Goal: Find contact information: Find contact information

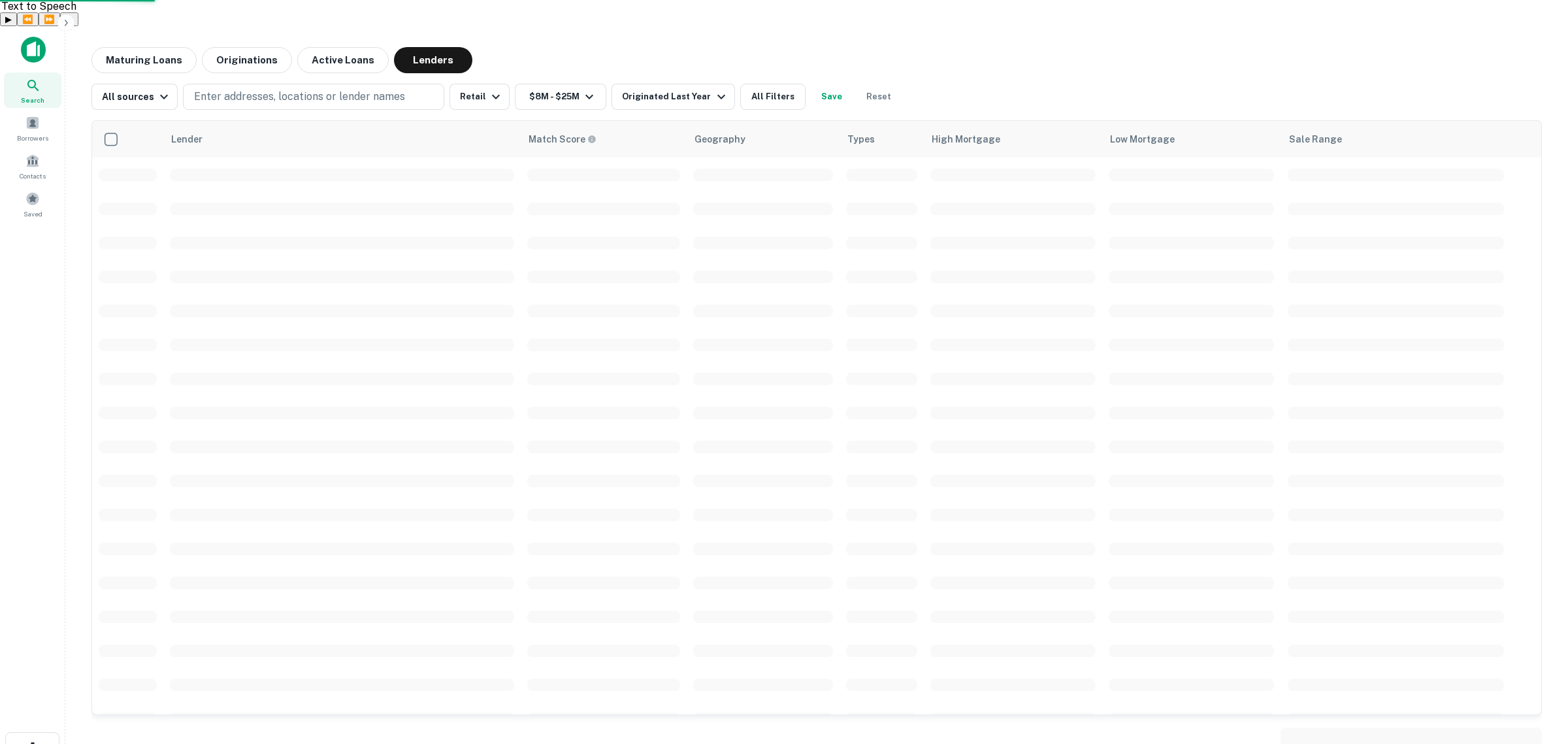
click at [296, 89] on p "Enter addresses, locations or lender names" at bounding box center [299, 96] width 211 height 16
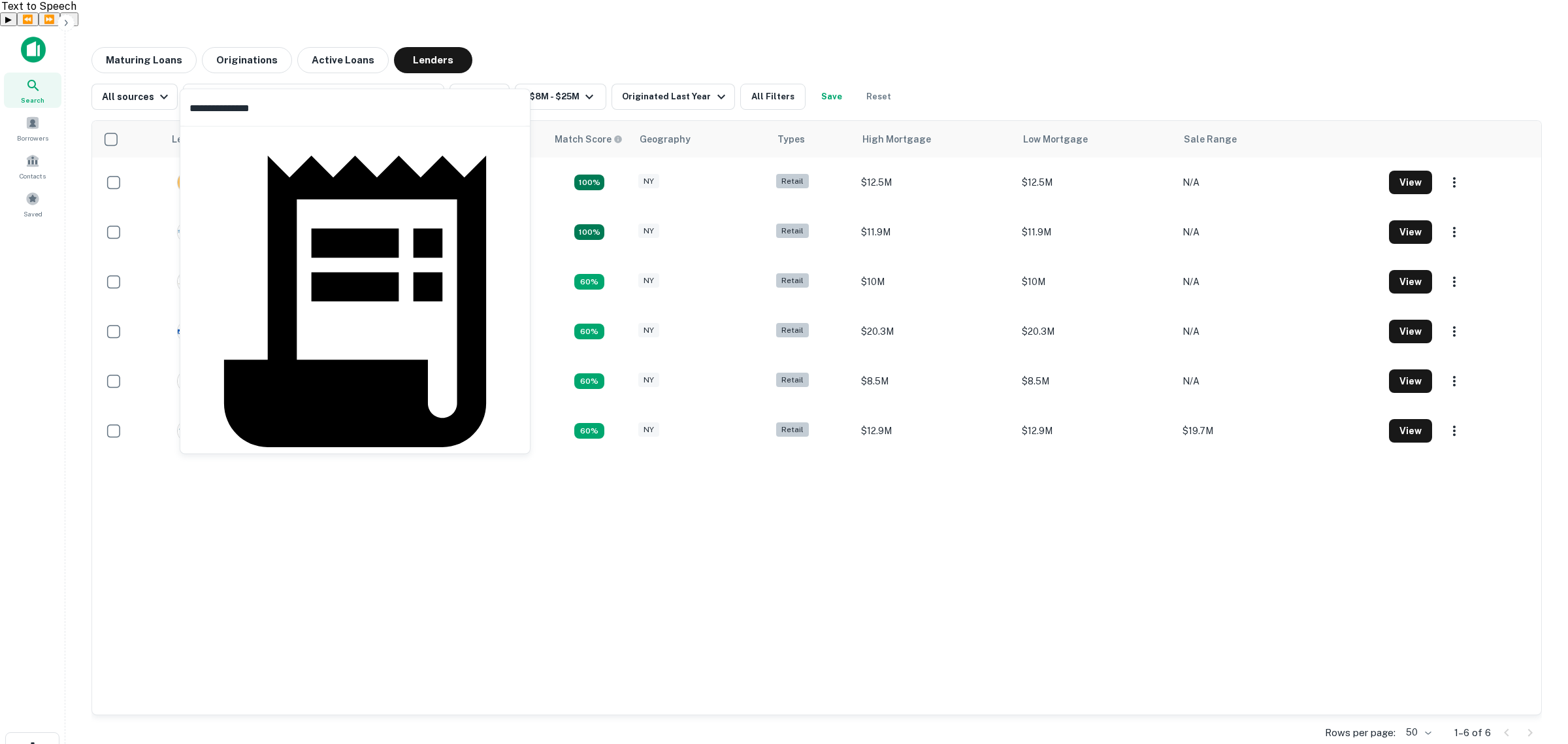
type input "**********"
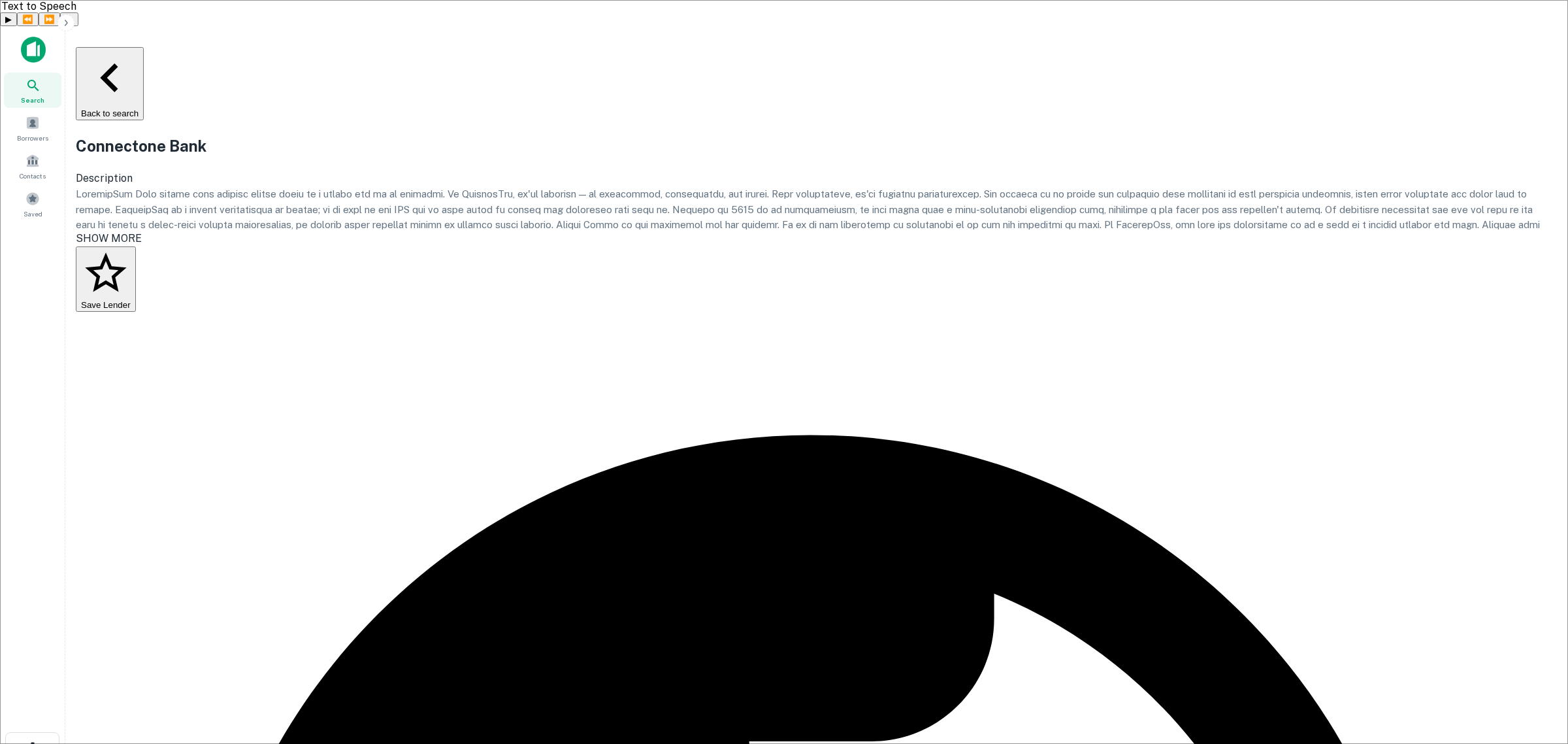
click at [1161, 622] on body "Search Borrowers Contacts Saved Back to search Connectone Bank Description SHOW…" at bounding box center [784, 398] width 1568 height 744
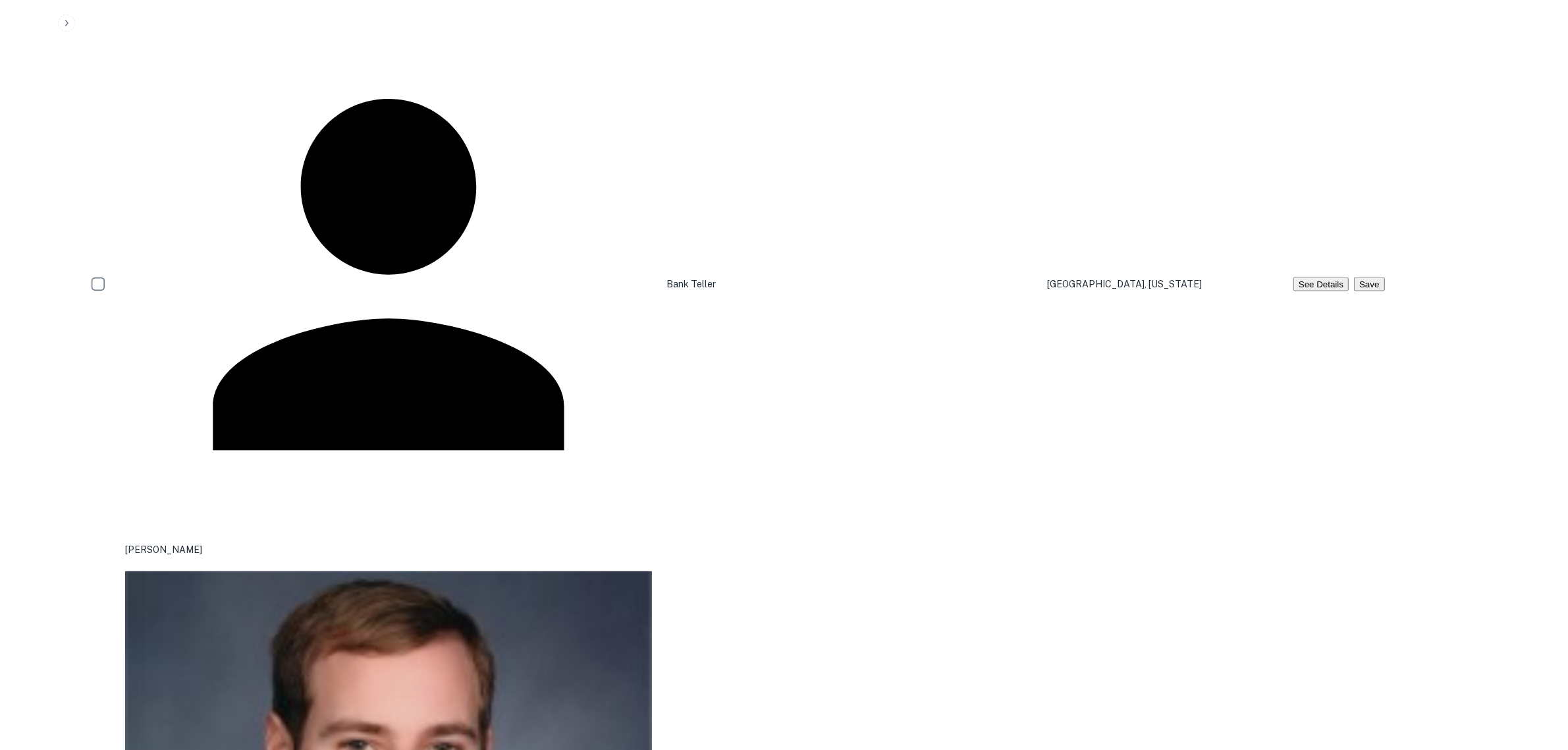
scroll to position [2141, 0]
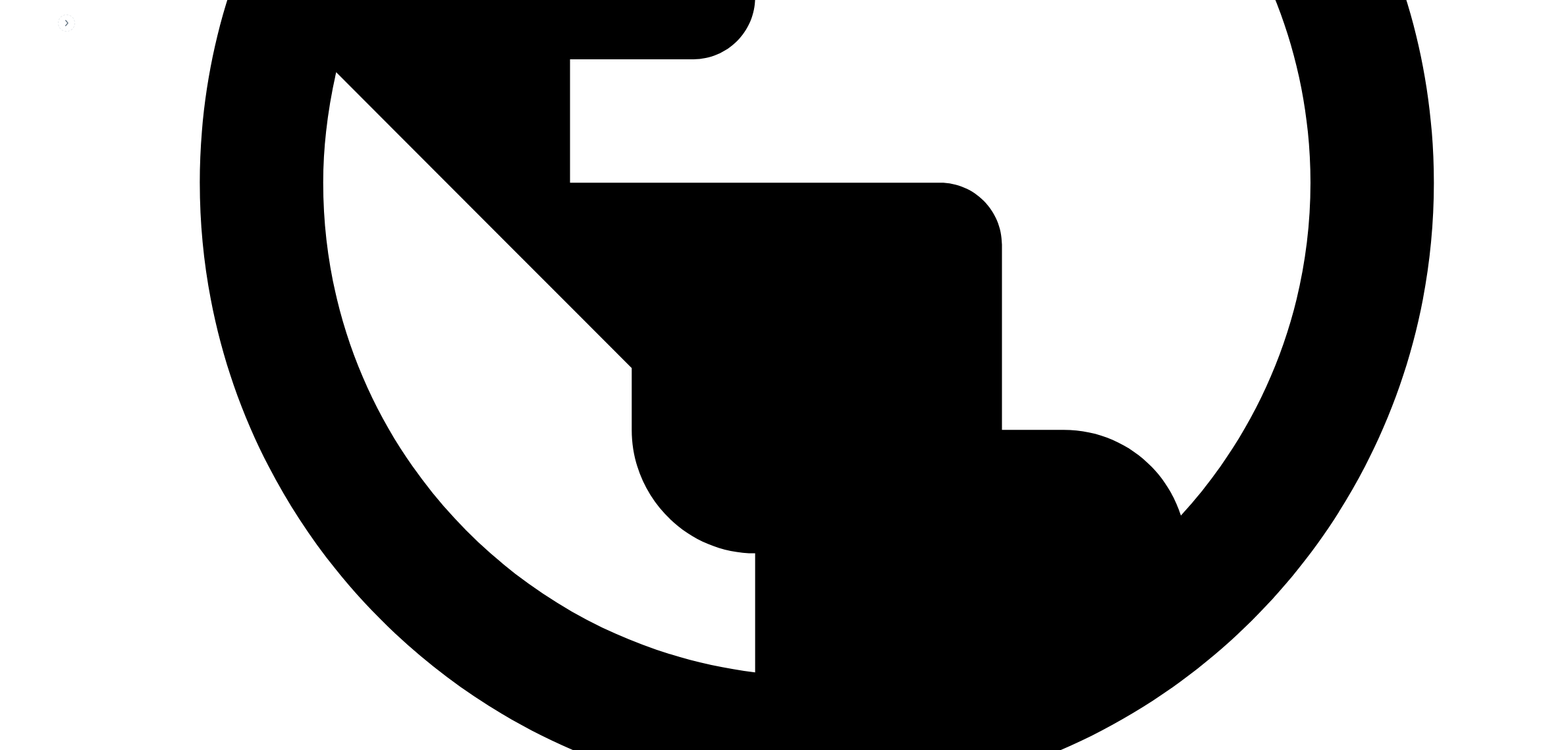
scroll to position [906, 0]
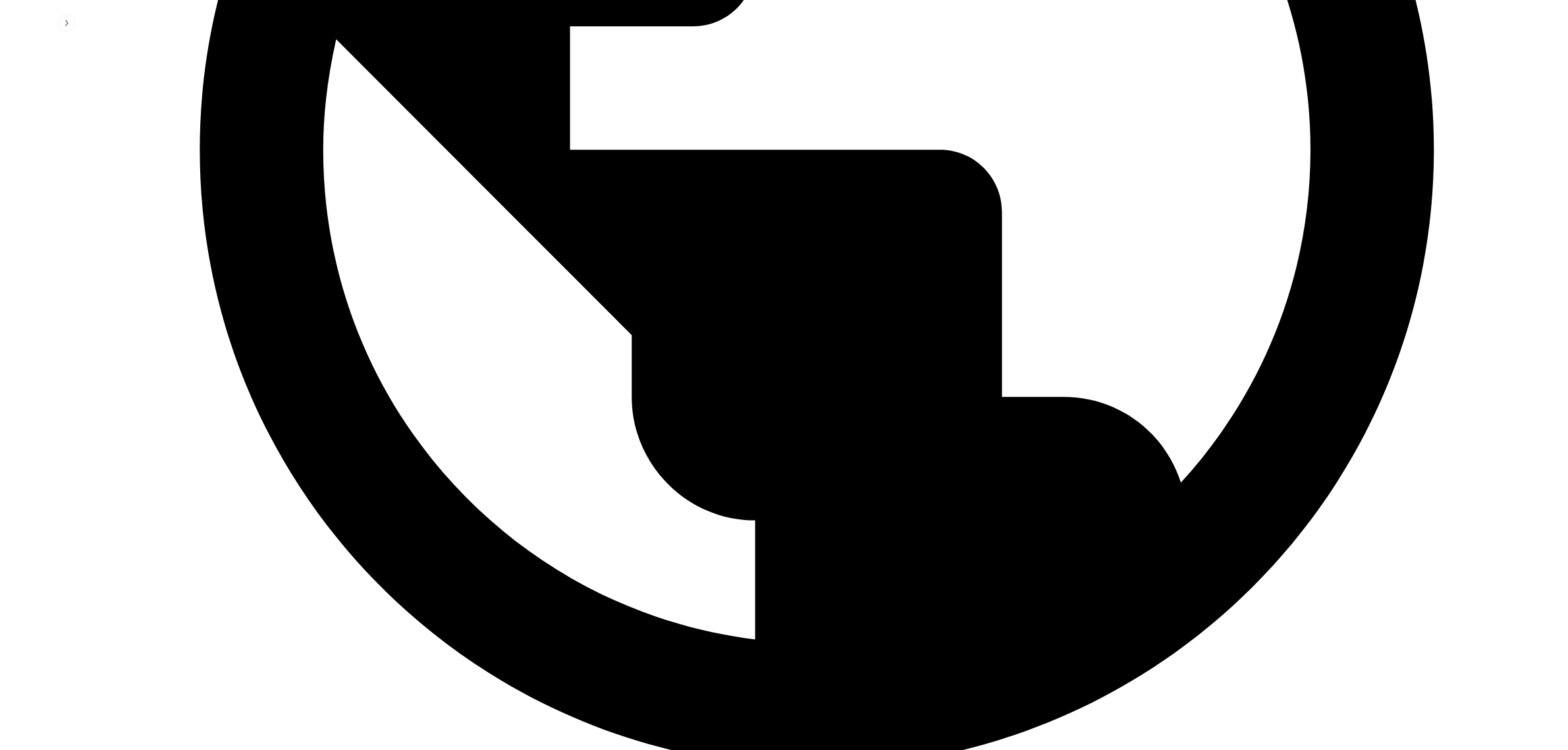
drag, startPoint x: 995, startPoint y: 502, endPoint x: 1084, endPoint y: 501, distance: 89.0
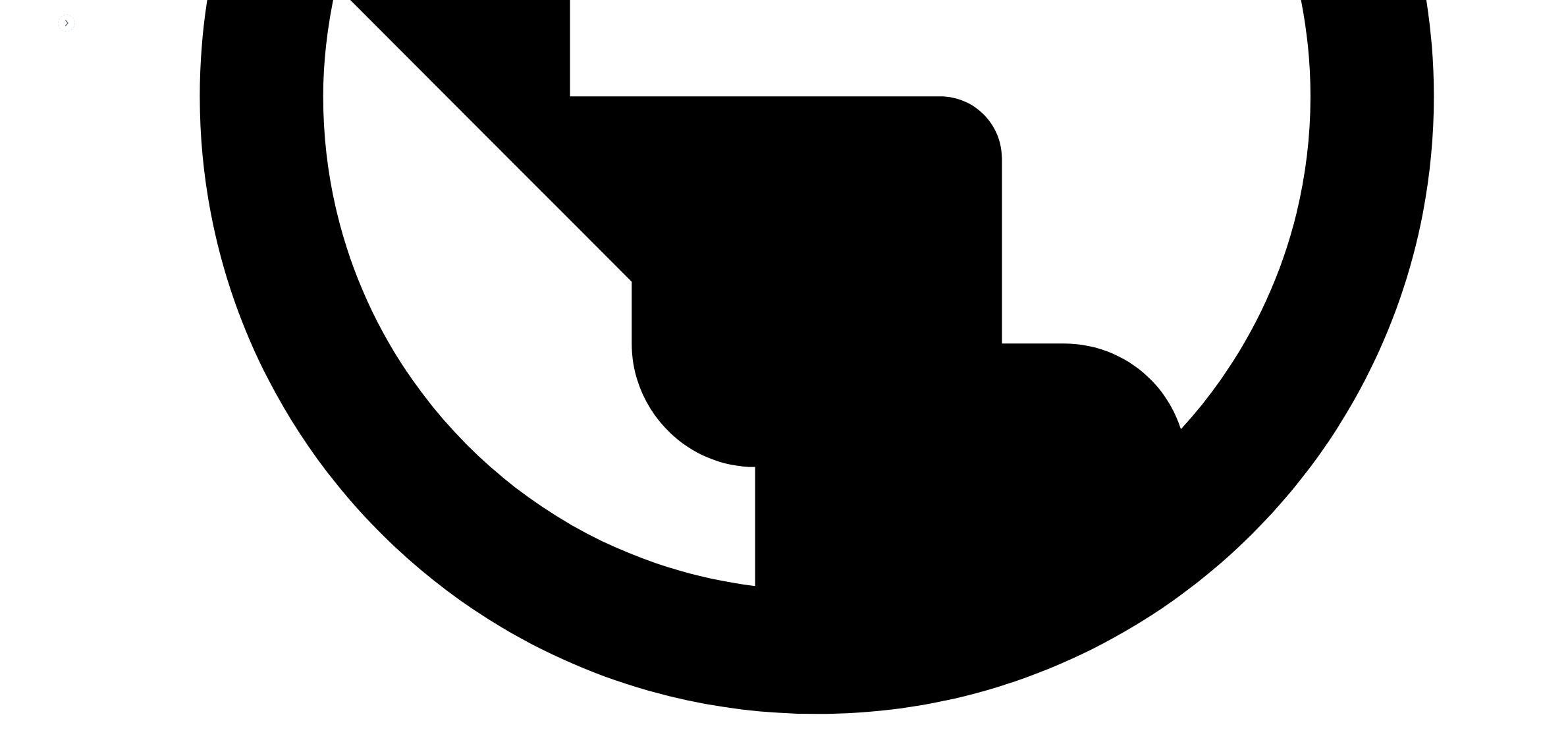
scroll to position [988, 0]
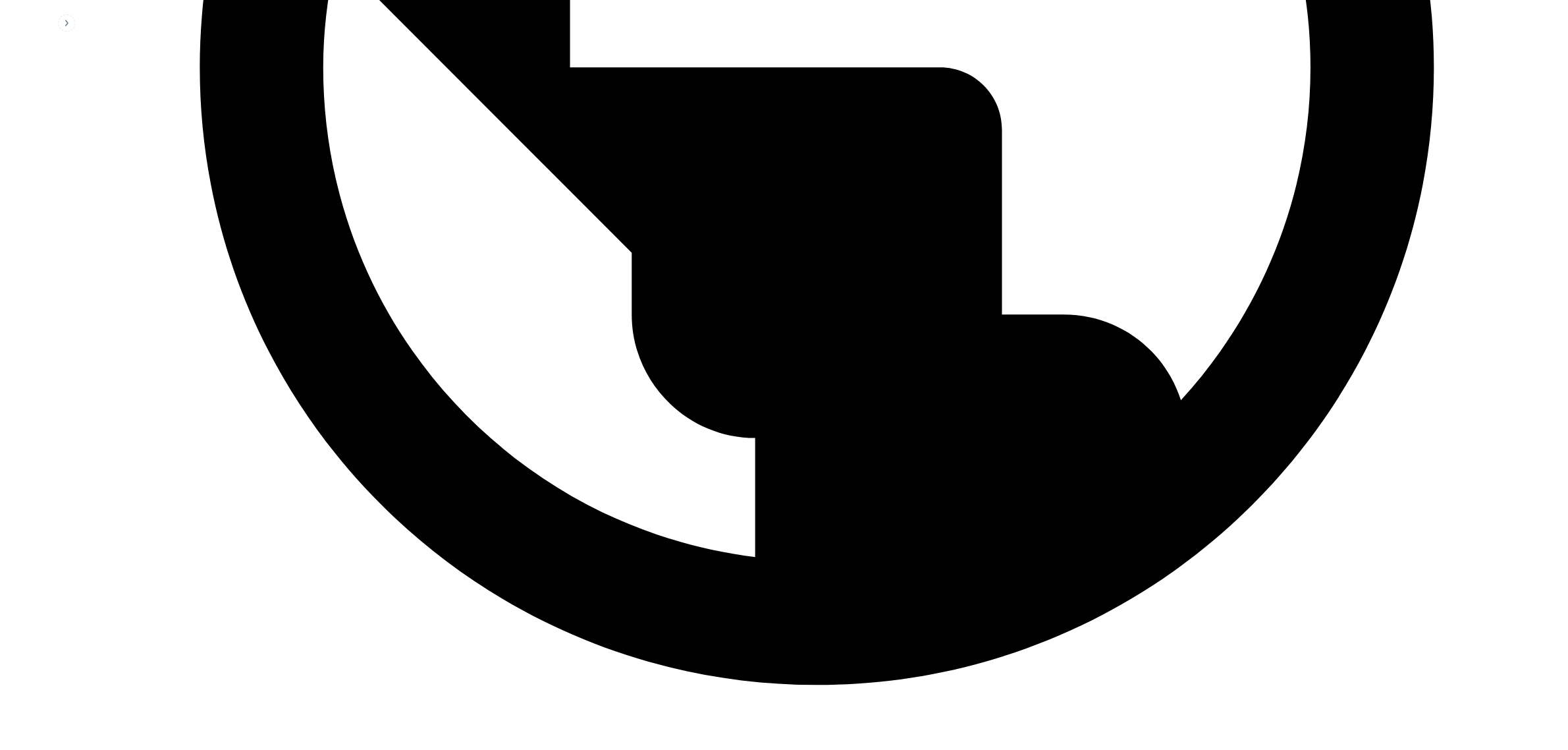
drag, startPoint x: 784, startPoint y: 422, endPoint x: 837, endPoint y: 427, distance: 53.2
copy td "Team Leader"
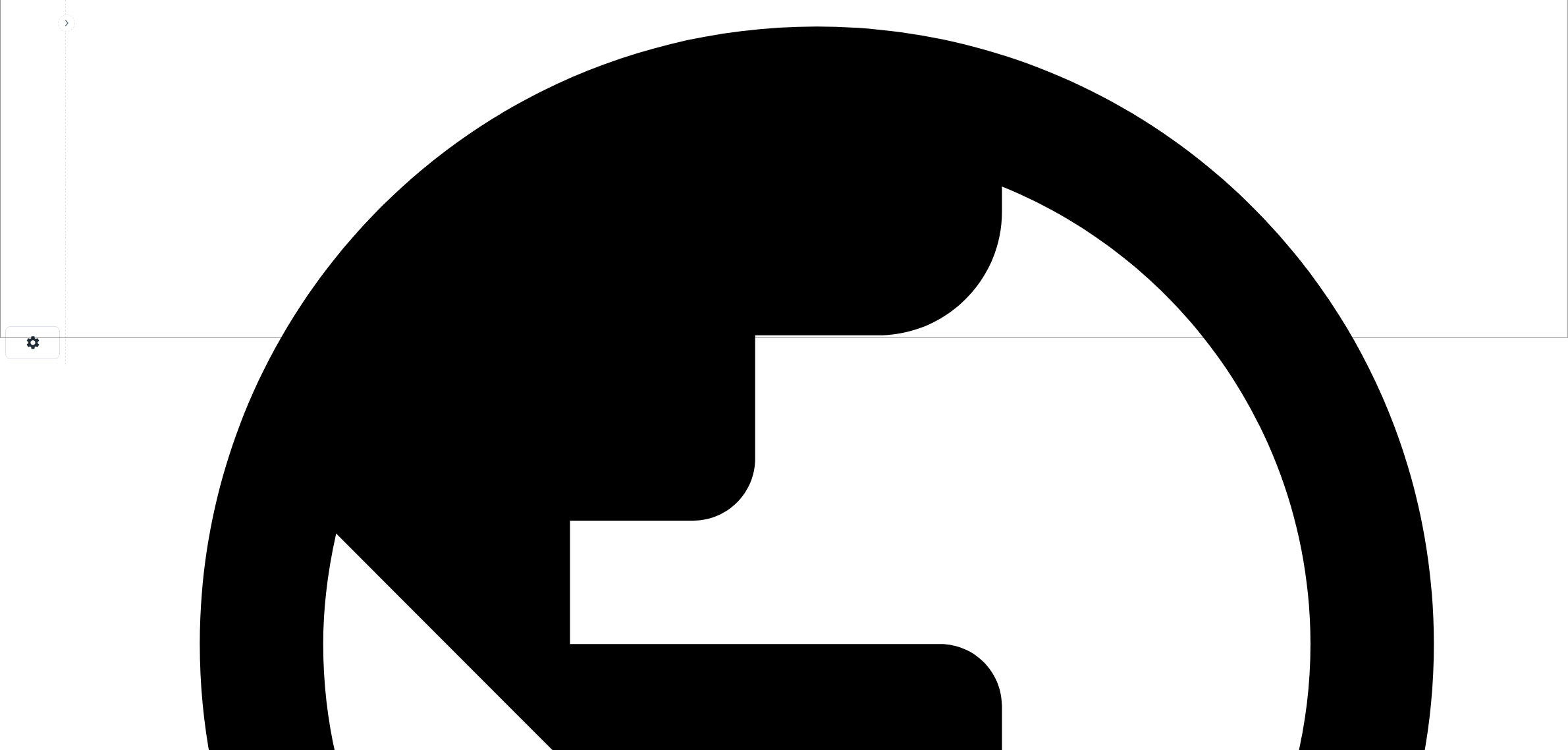
scroll to position [0, 0]
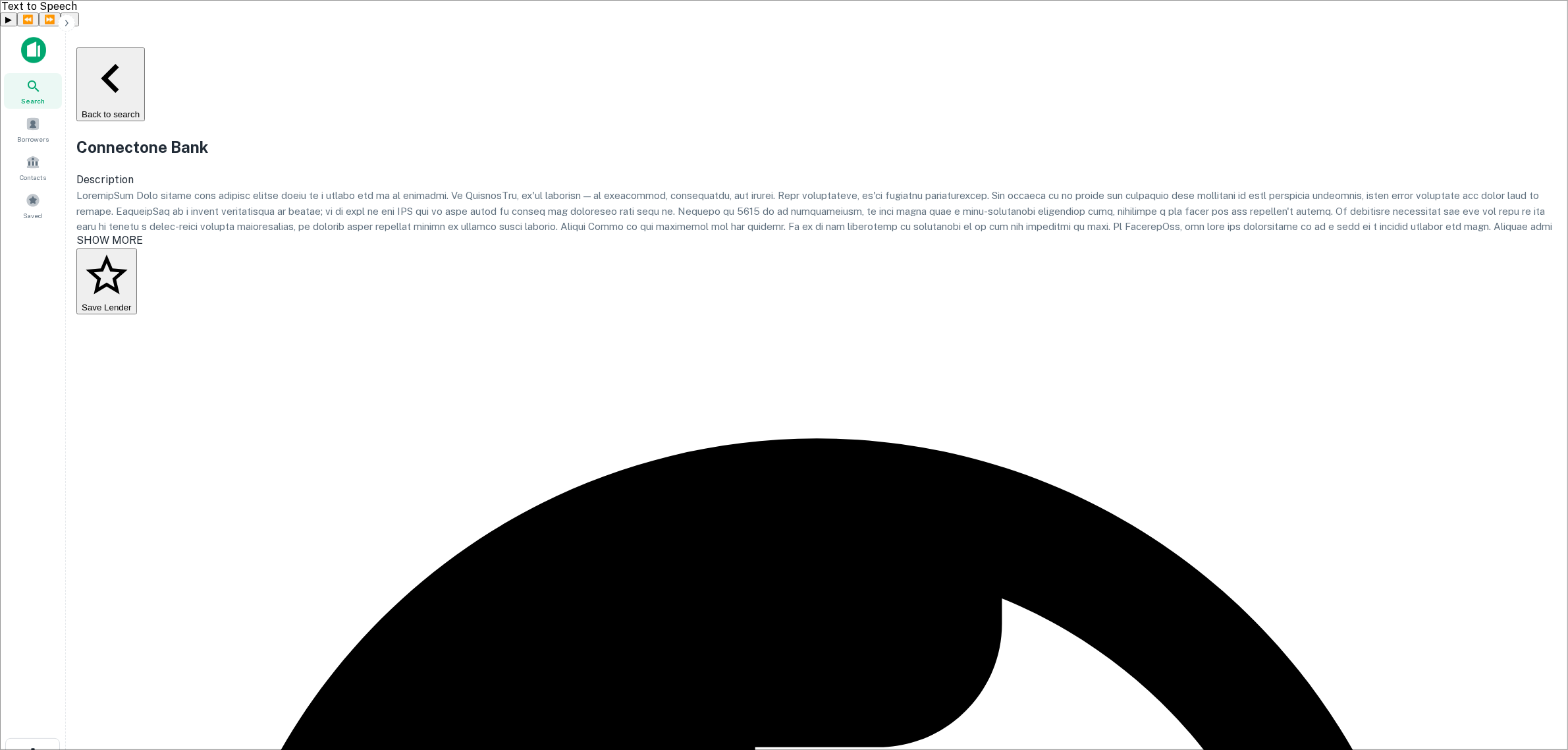
paste input "**********"
drag, startPoint x: 574, startPoint y: 339, endPoint x: 476, endPoint y: 339, distance: 98.0
type input "******"
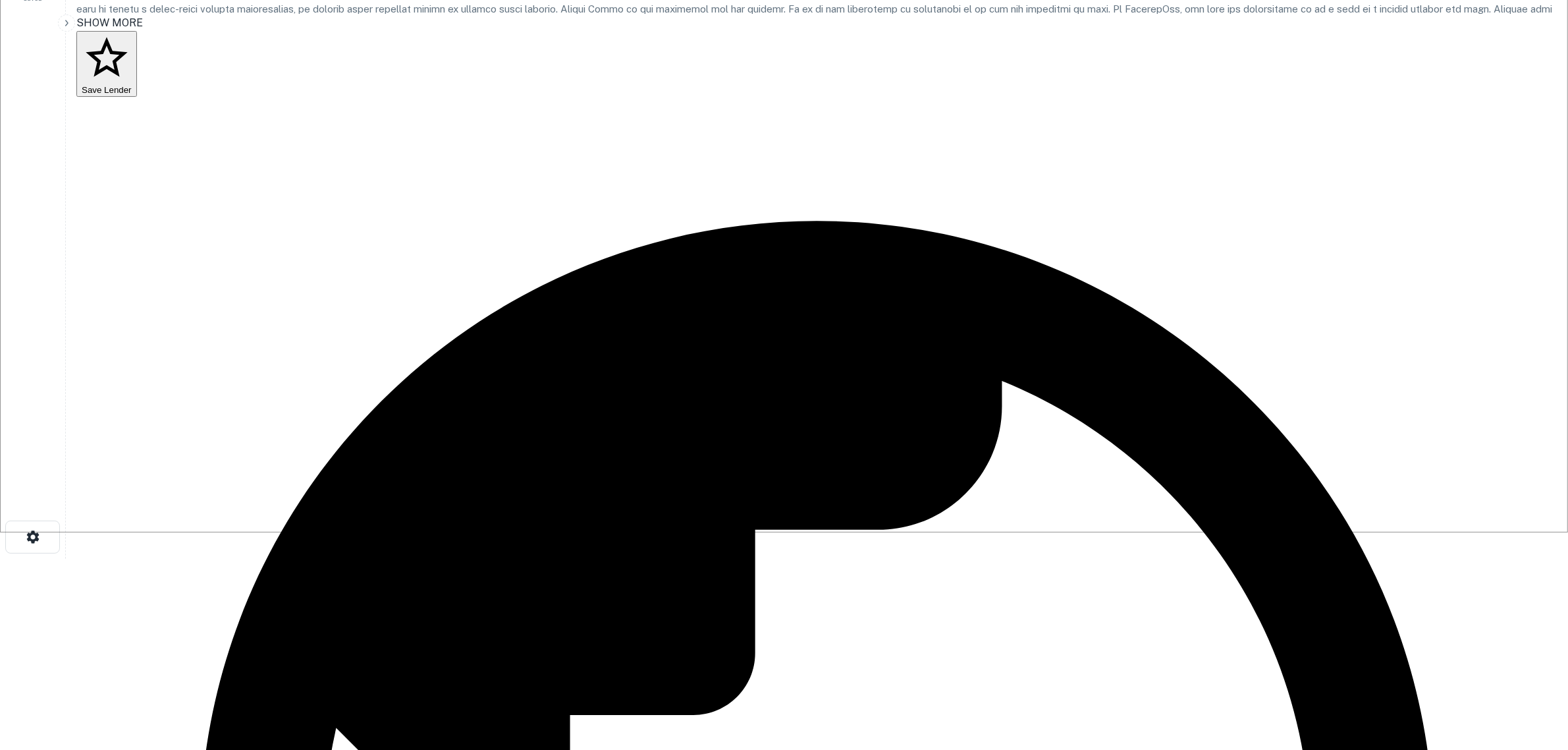
scroll to position [165, 0]
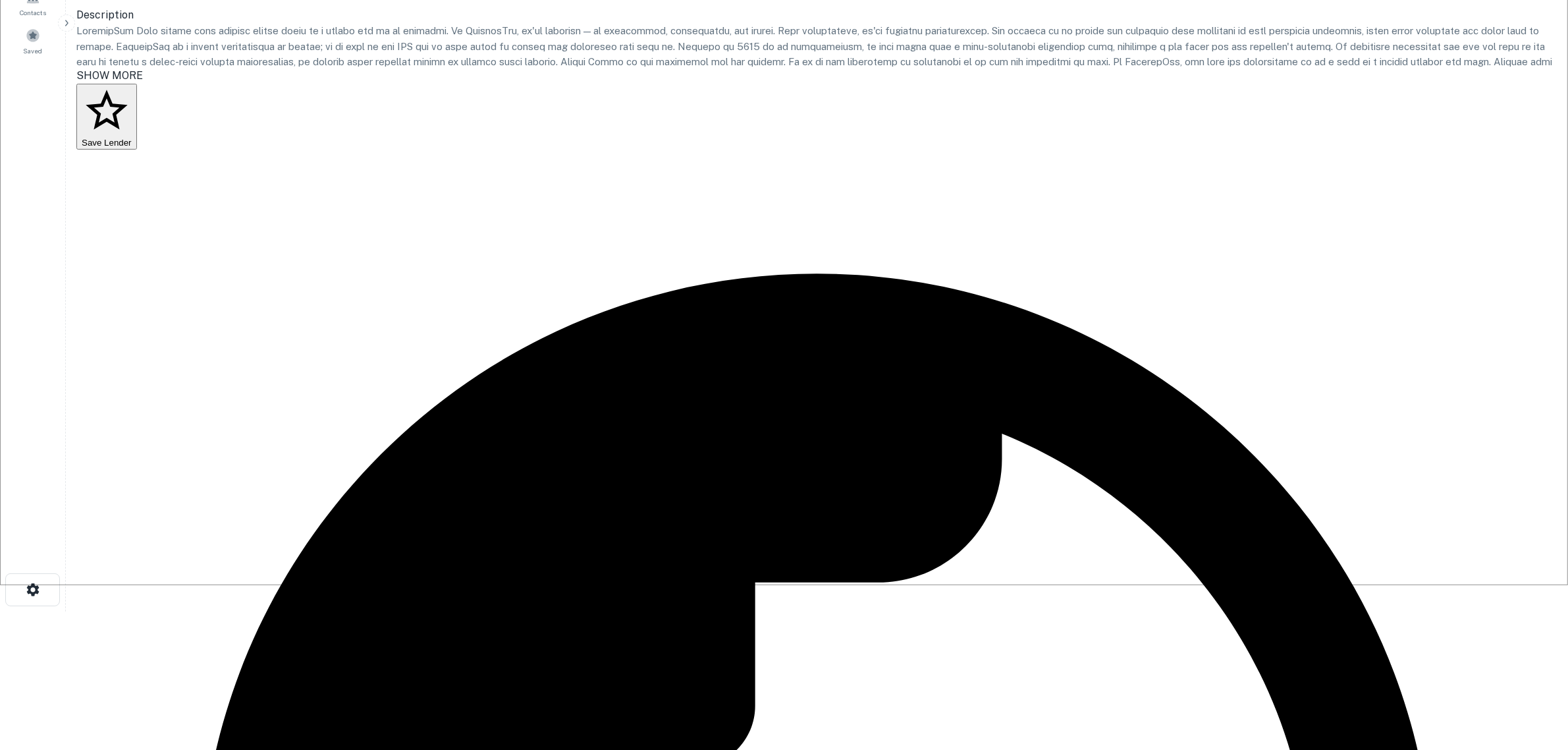
drag, startPoint x: 983, startPoint y: 384, endPoint x: 1085, endPoint y: 384, distance: 102.0
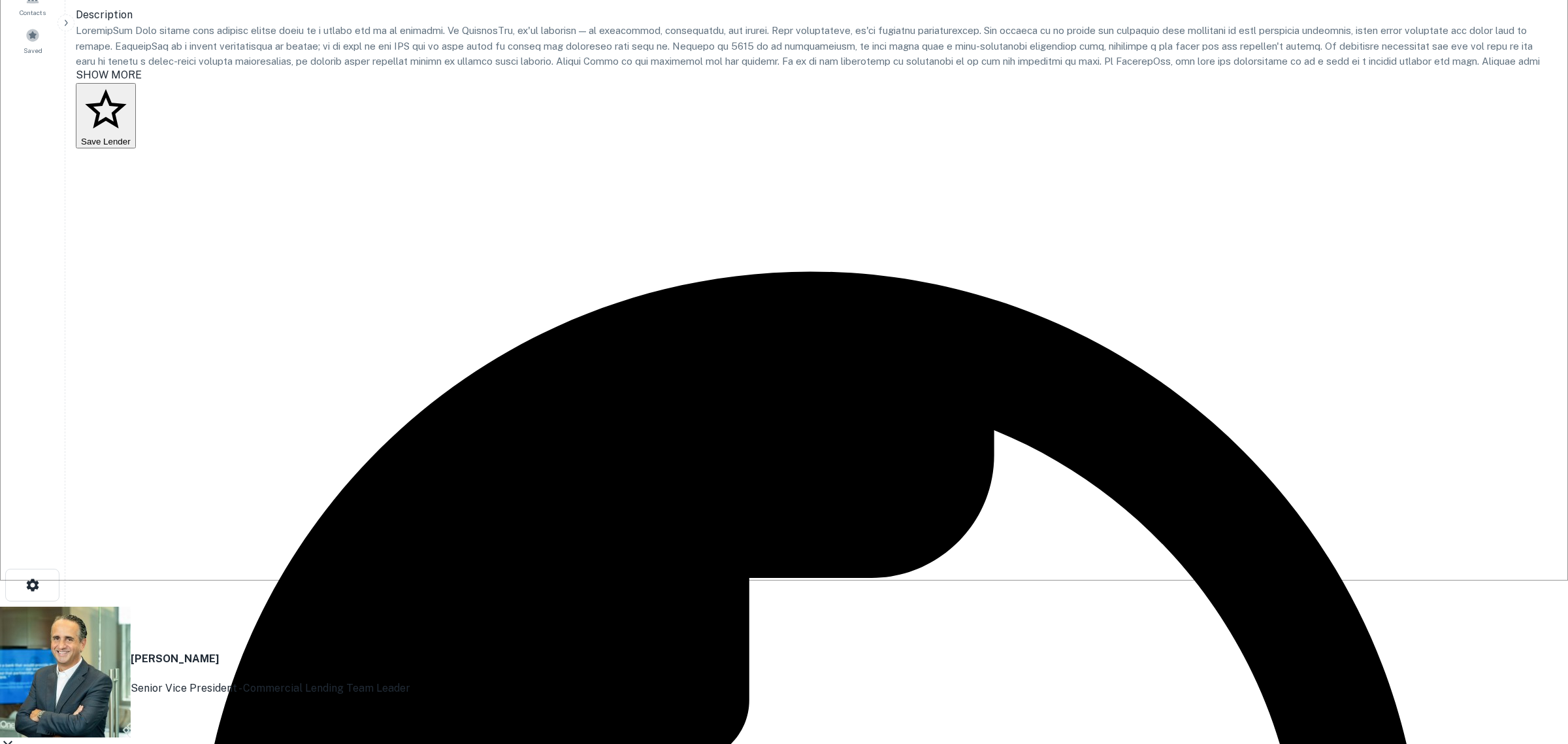
click at [12, 741] on icon at bounding box center [7, 745] width 9 height 9
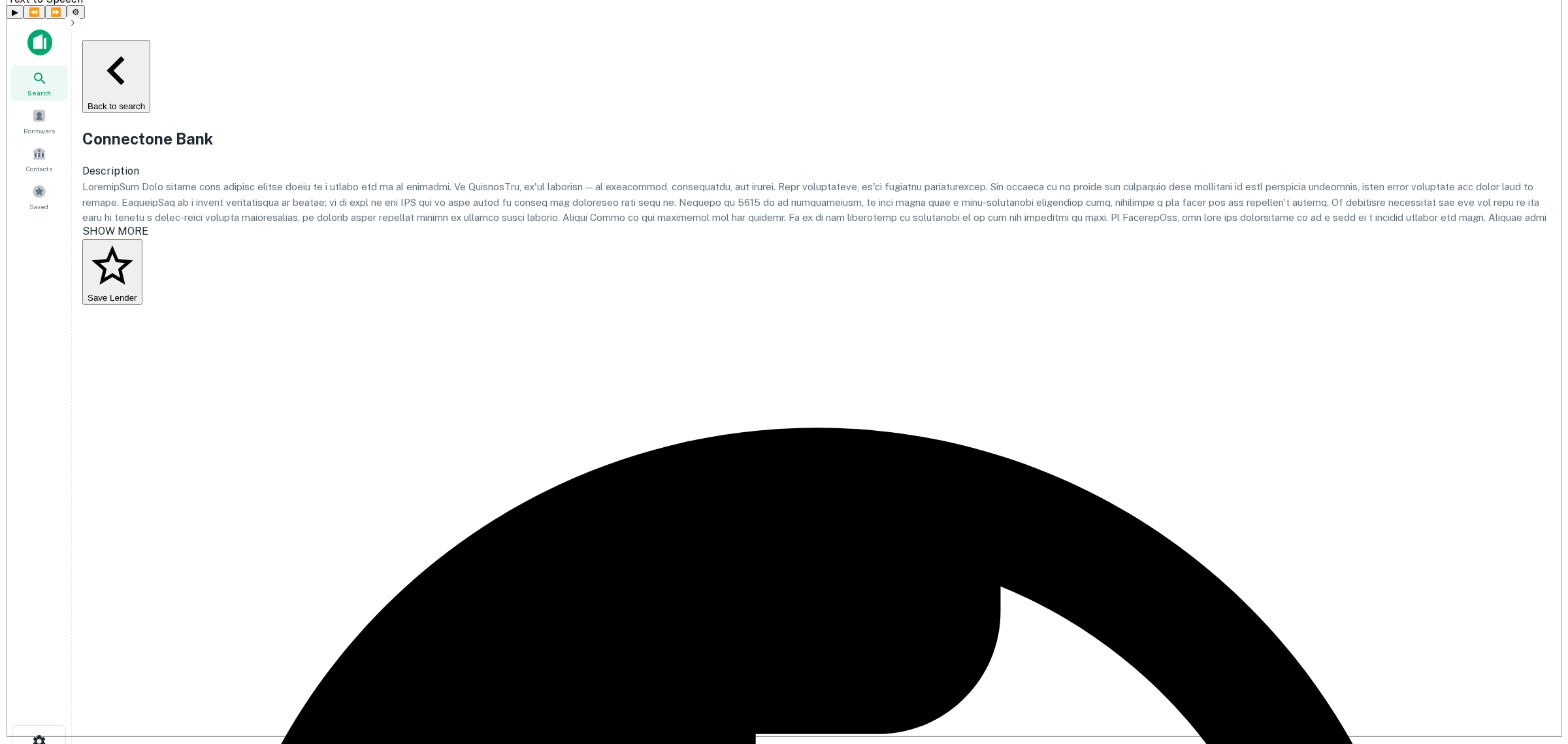
scroll to position [0, 0]
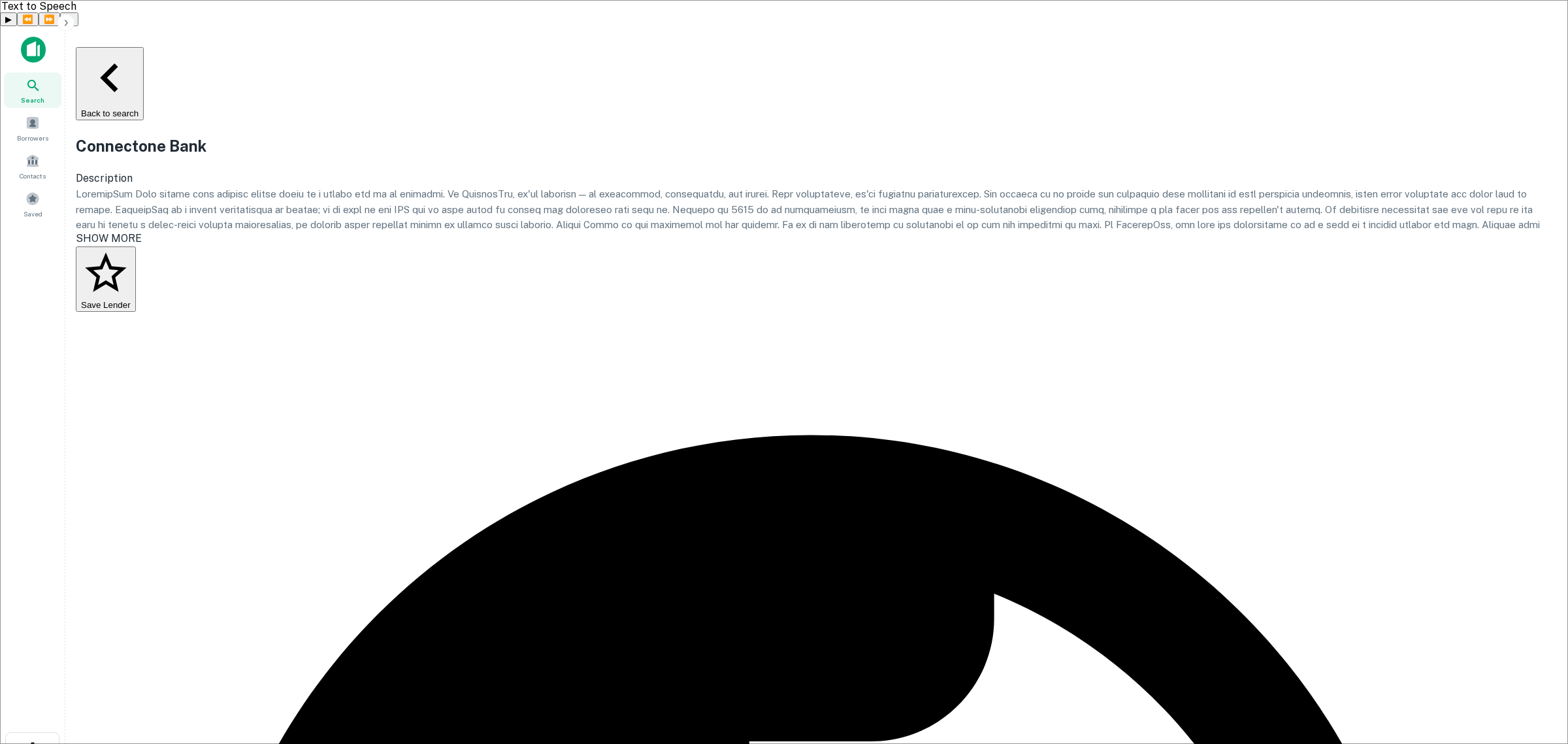
drag, startPoint x: 705, startPoint y: 361, endPoint x: 568, endPoint y: 361, distance: 137.0
copy p "[EMAIL_ADDRESS][DOMAIN_NAME]"
drag, startPoint x: 951, startPoint y: 291, endPoint x: 609, endPoint y: 291, distance: 342.0
